Goal: Information Seeking & Learning: Compare options

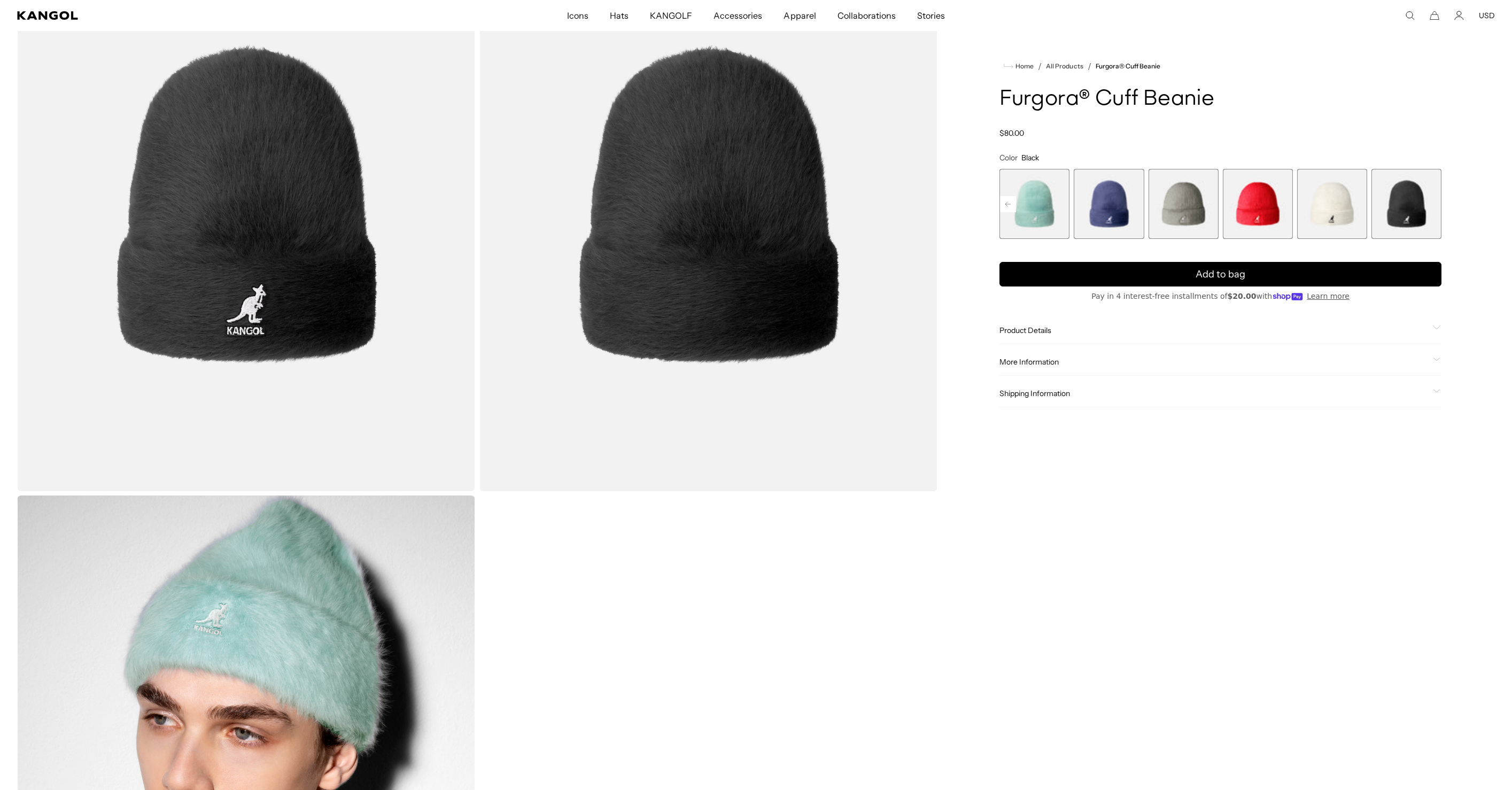
click at [1165, 201] on span "4 of 7" at bounding box center [1183, 203] width 70 height 70
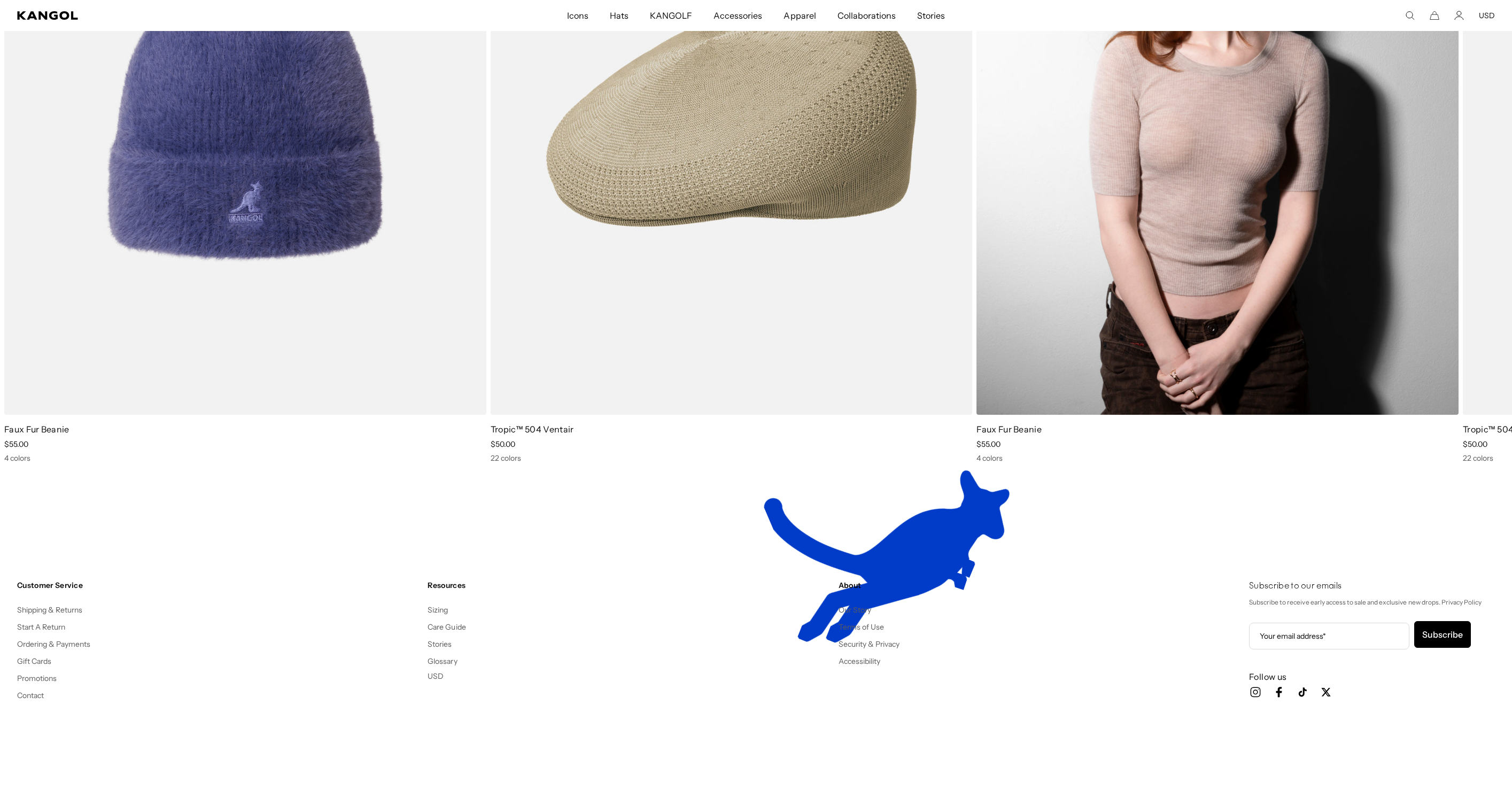
scroll to position [1475, 0]
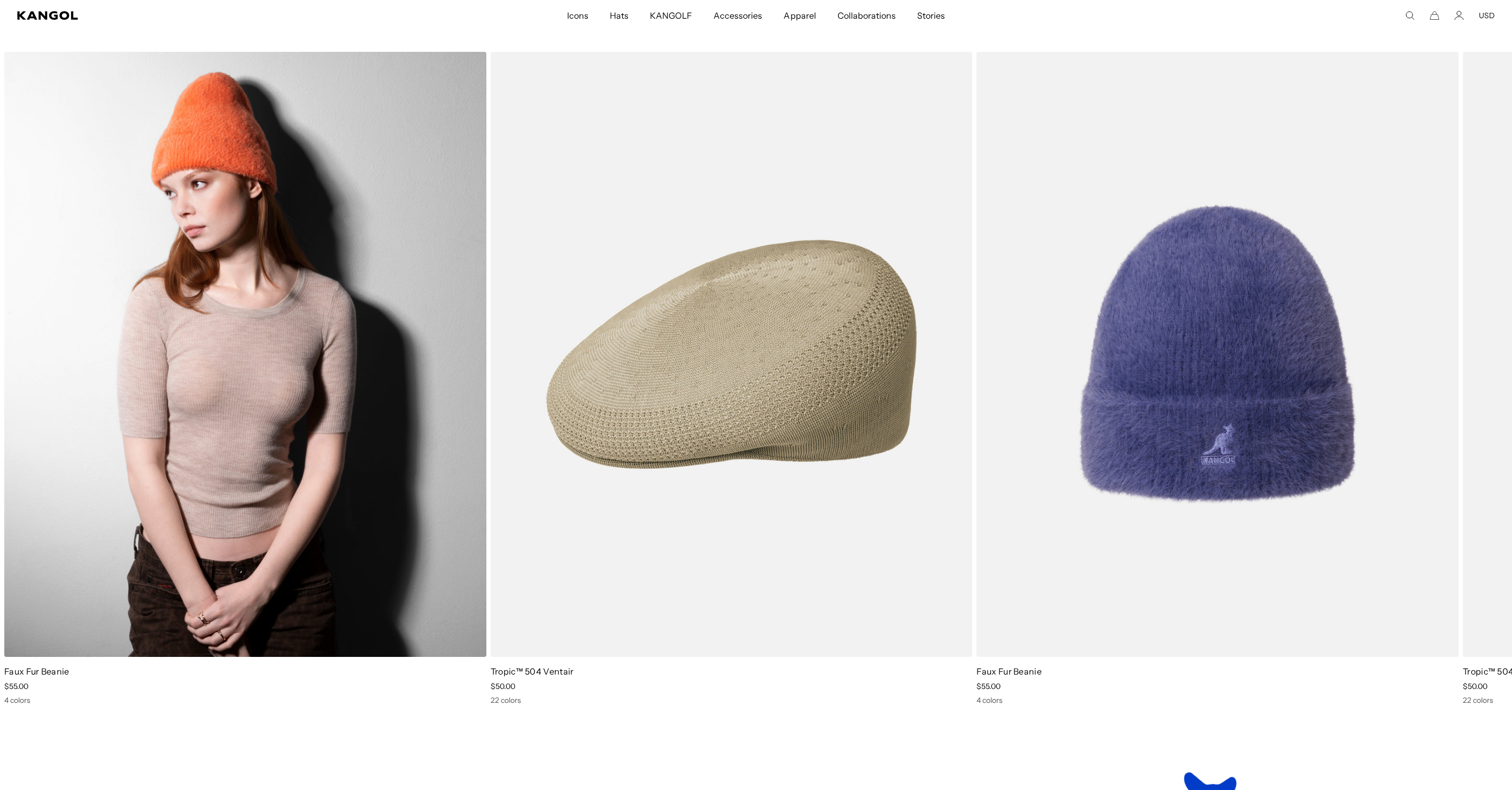
click at [240, 273] on img "1 of 2" at bounding box center [245, 354] width 482 height 605
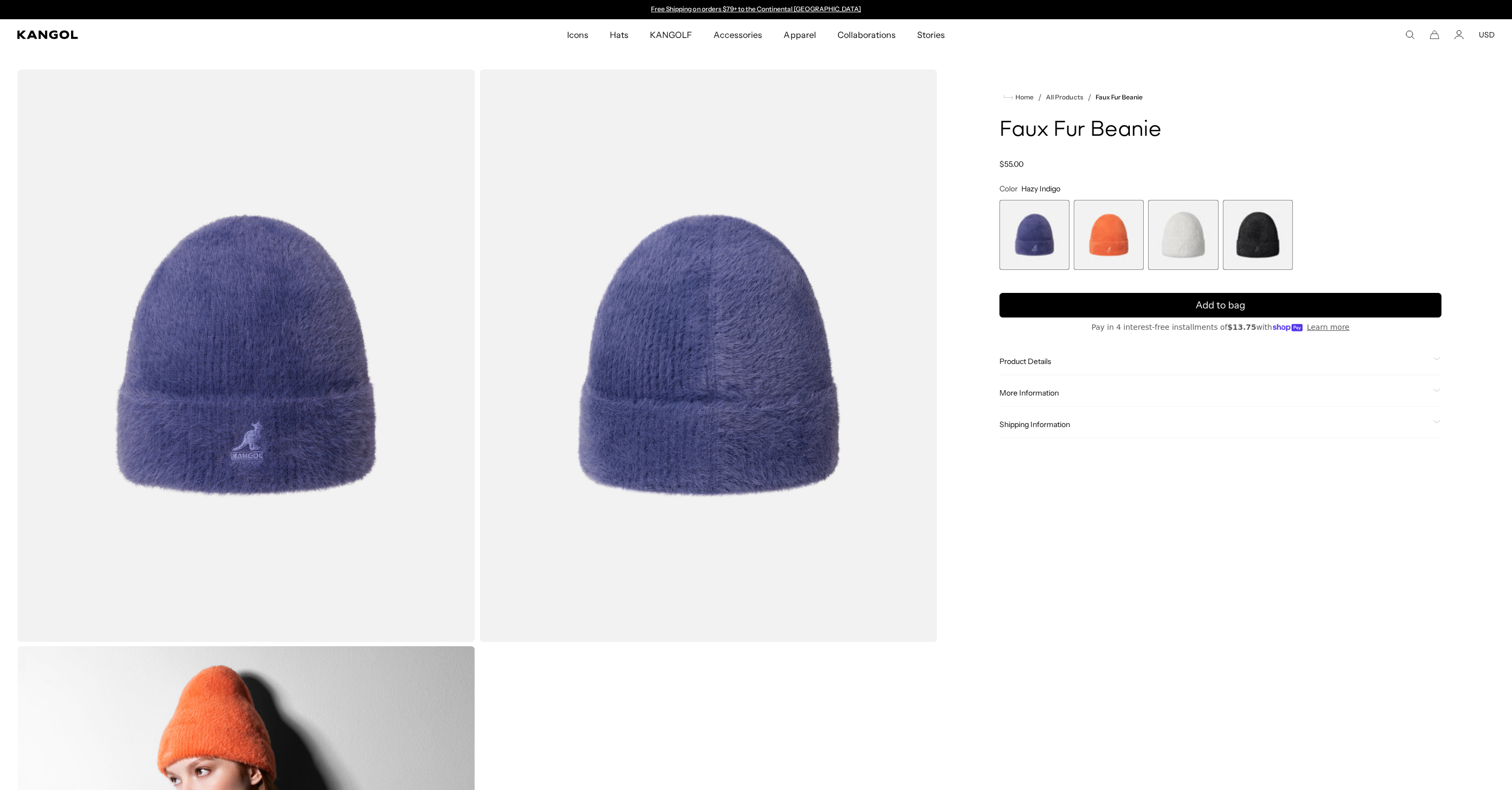
click at [1246, 244] on span "4 of 4" at bounding box center [1257, 234] width 70 height 70
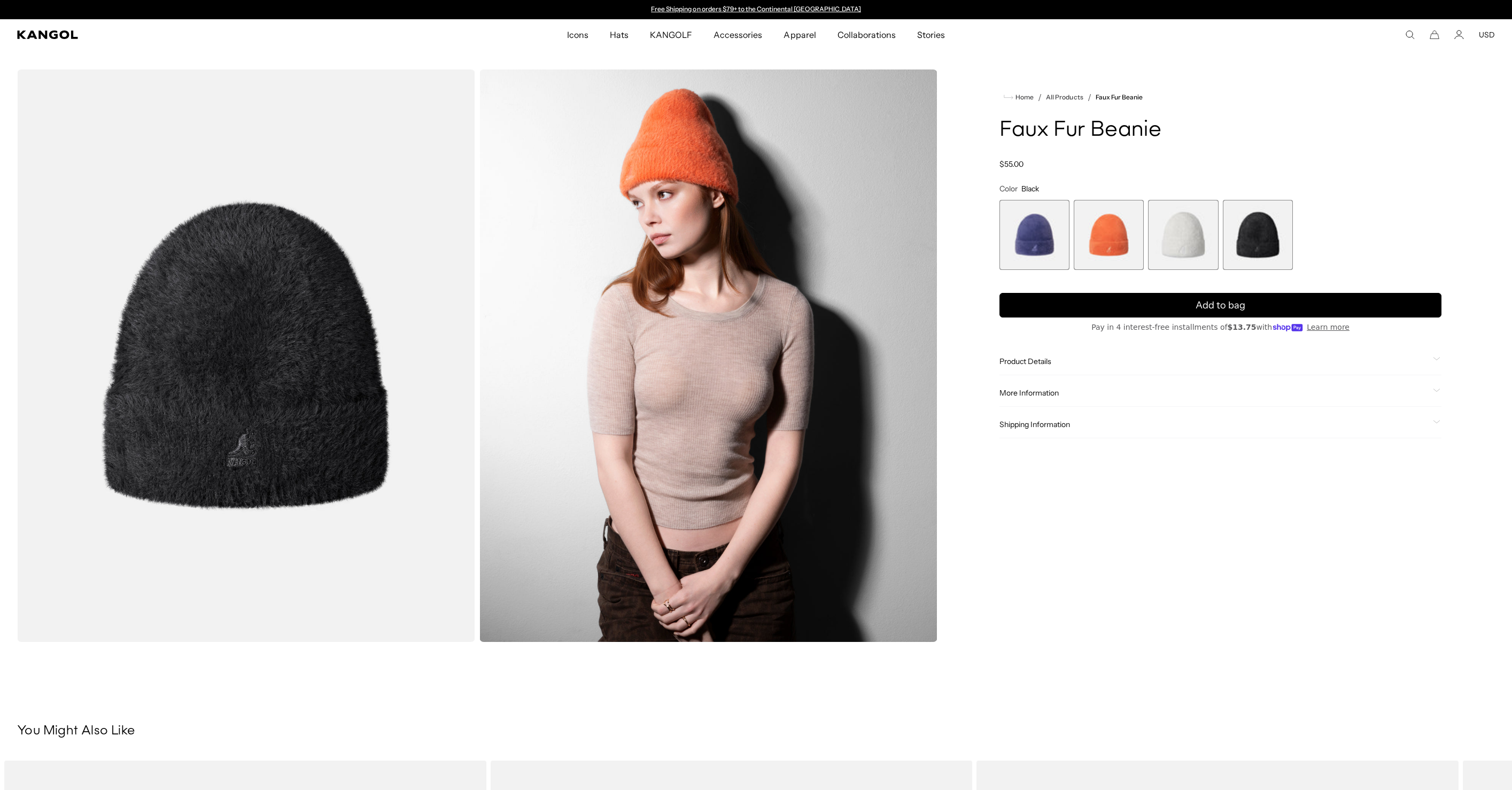
click at [1187, 243] on span "3 of 4" at bounding box center [1183, 234] width 70 height 70
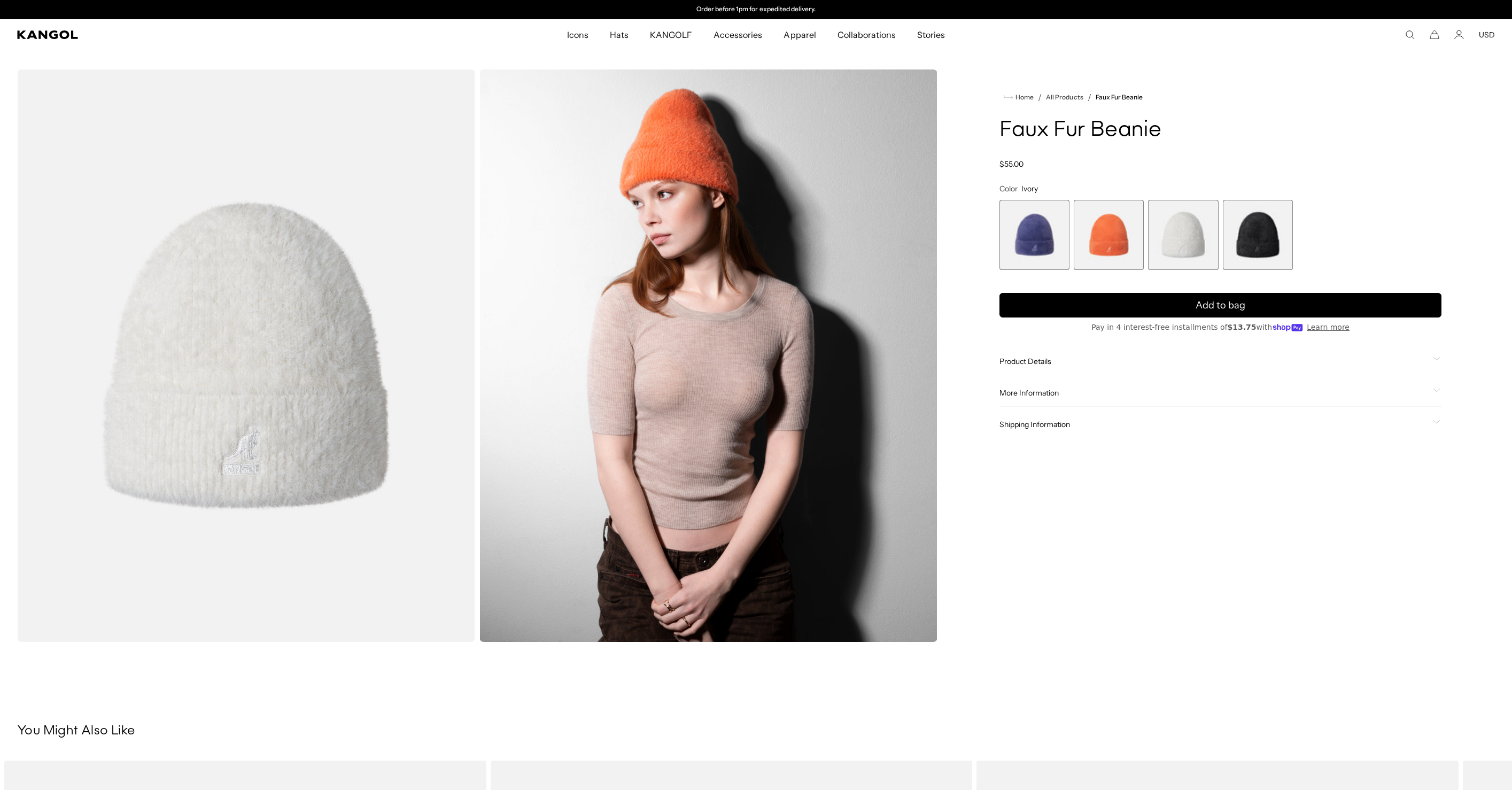
click at [1099, 242] on span "2 of 4" at bounding box center [1108, 234] width 70 height 70
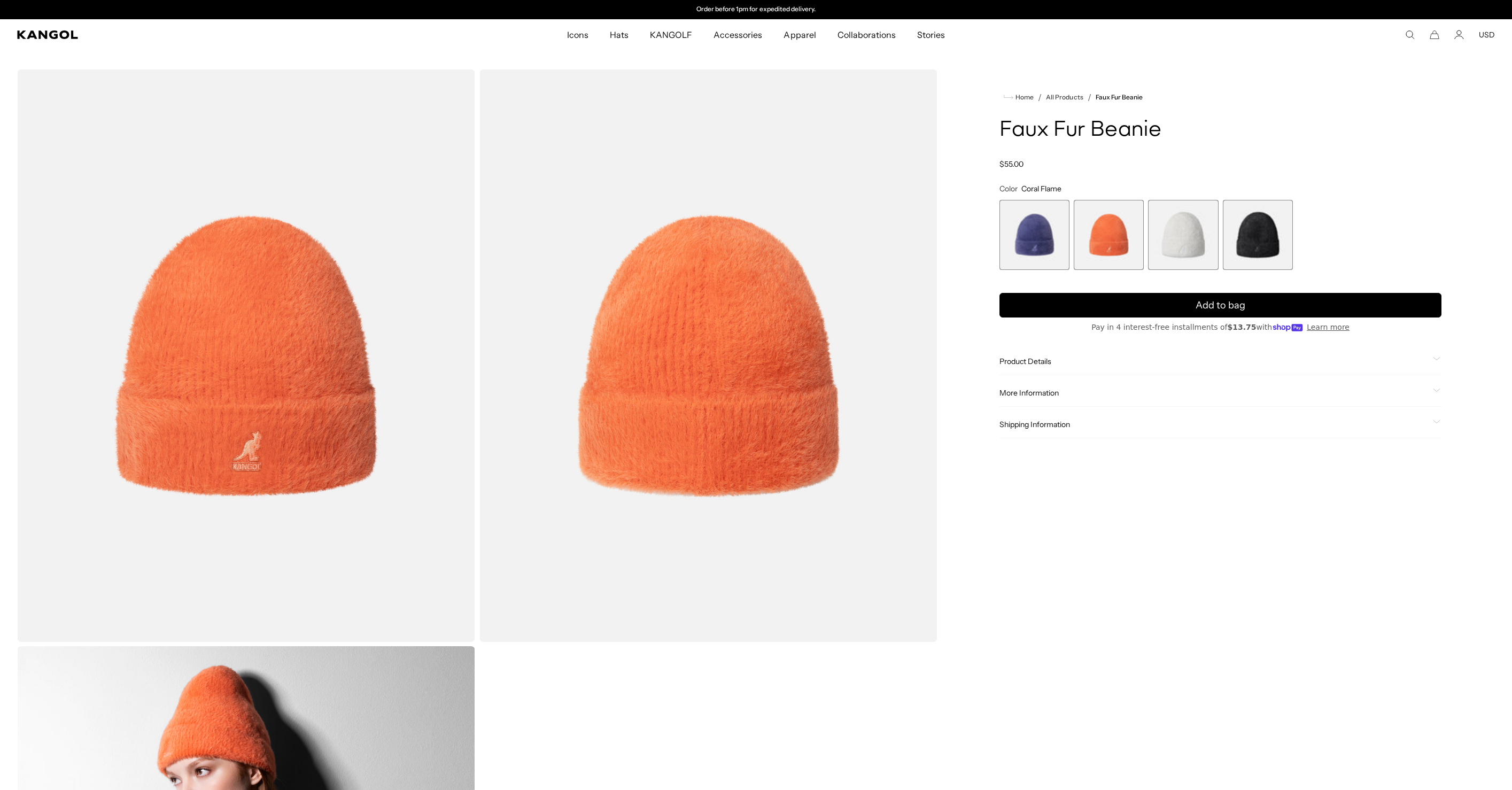
click at [1010, 243] on span "1 of 4" at bounding box center [1034, 234] width 70 height 70
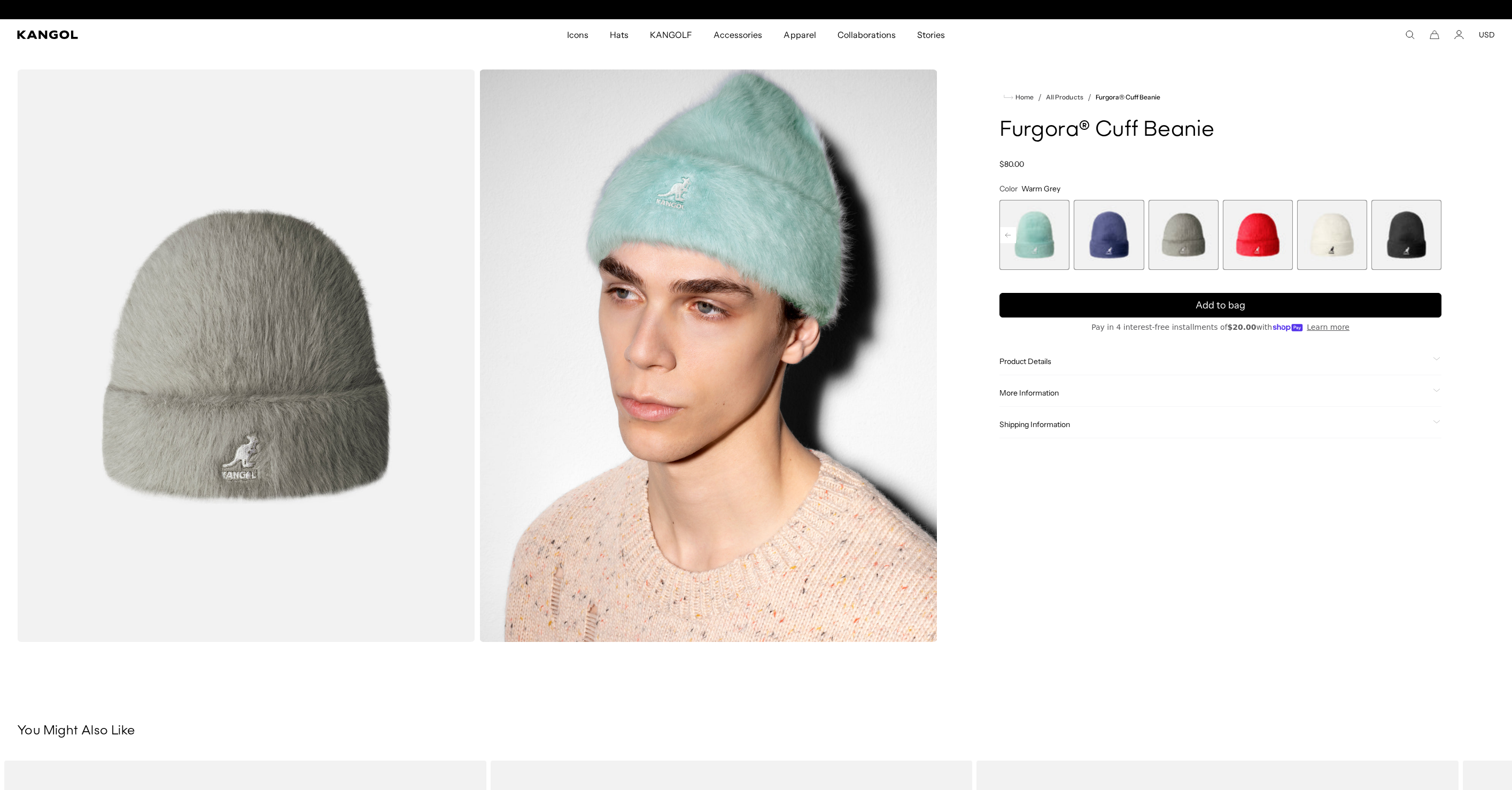
click at [1191, 222] on span "4 of 7" at bounding box center [1183, 234] width 70 height 70
